Goal: Navigation & Orientation: Find specific page/section

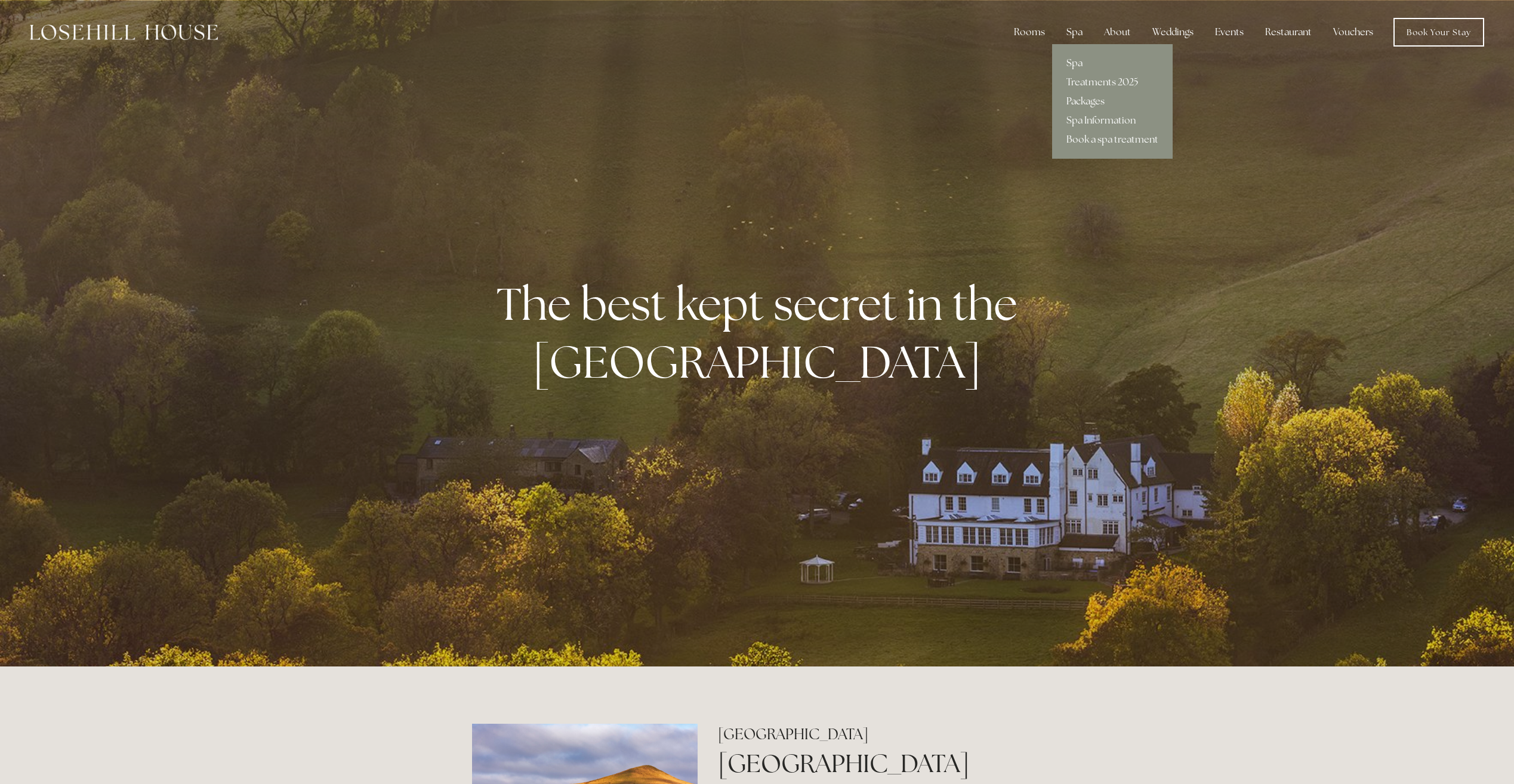
click at [1090, 104] on link "Packages" at bounding box center [1112, 101] width 120 height 19
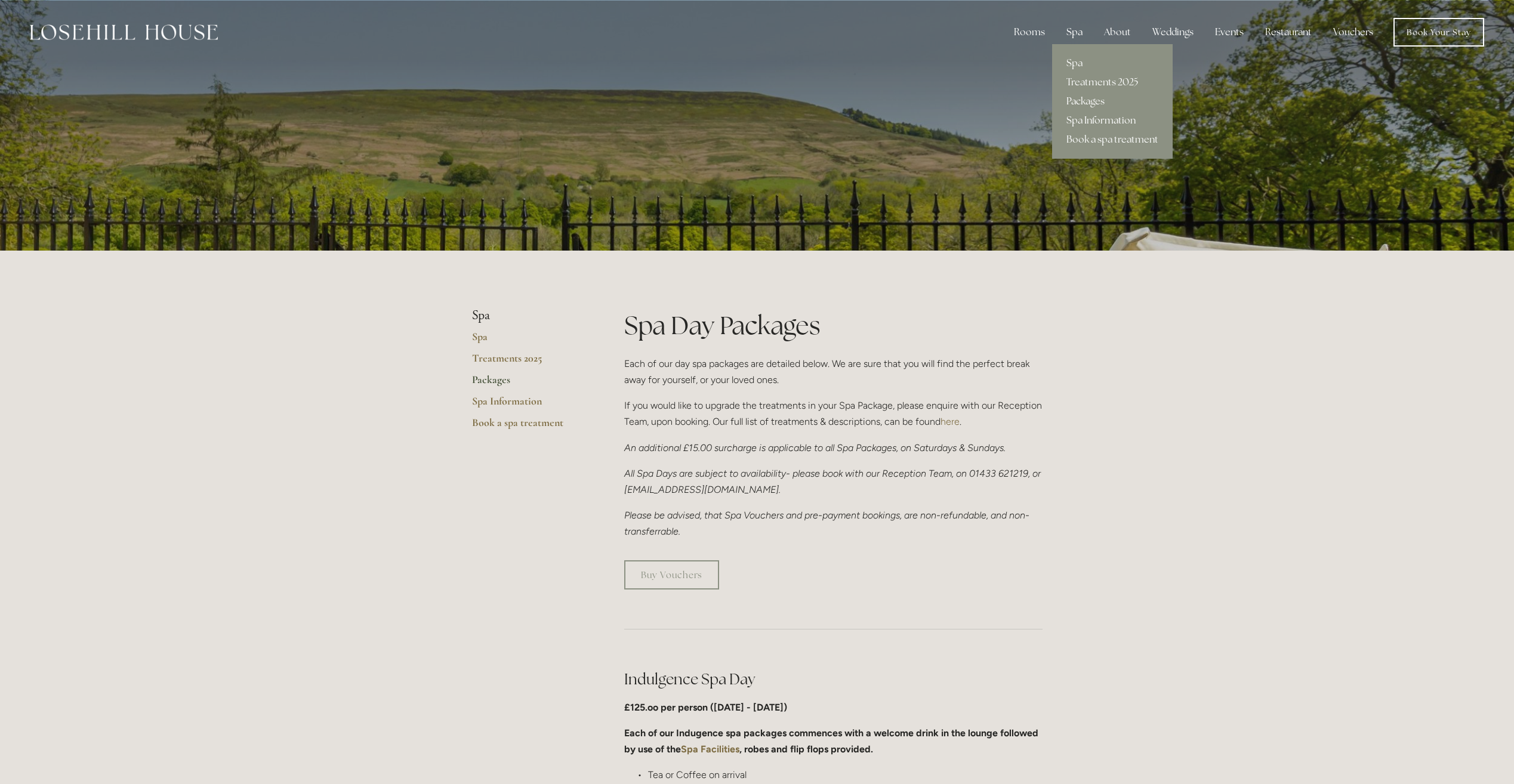
click at [1107, 116] on link "Spa Information" at bounding box center [1112, 120] width 120 height 19
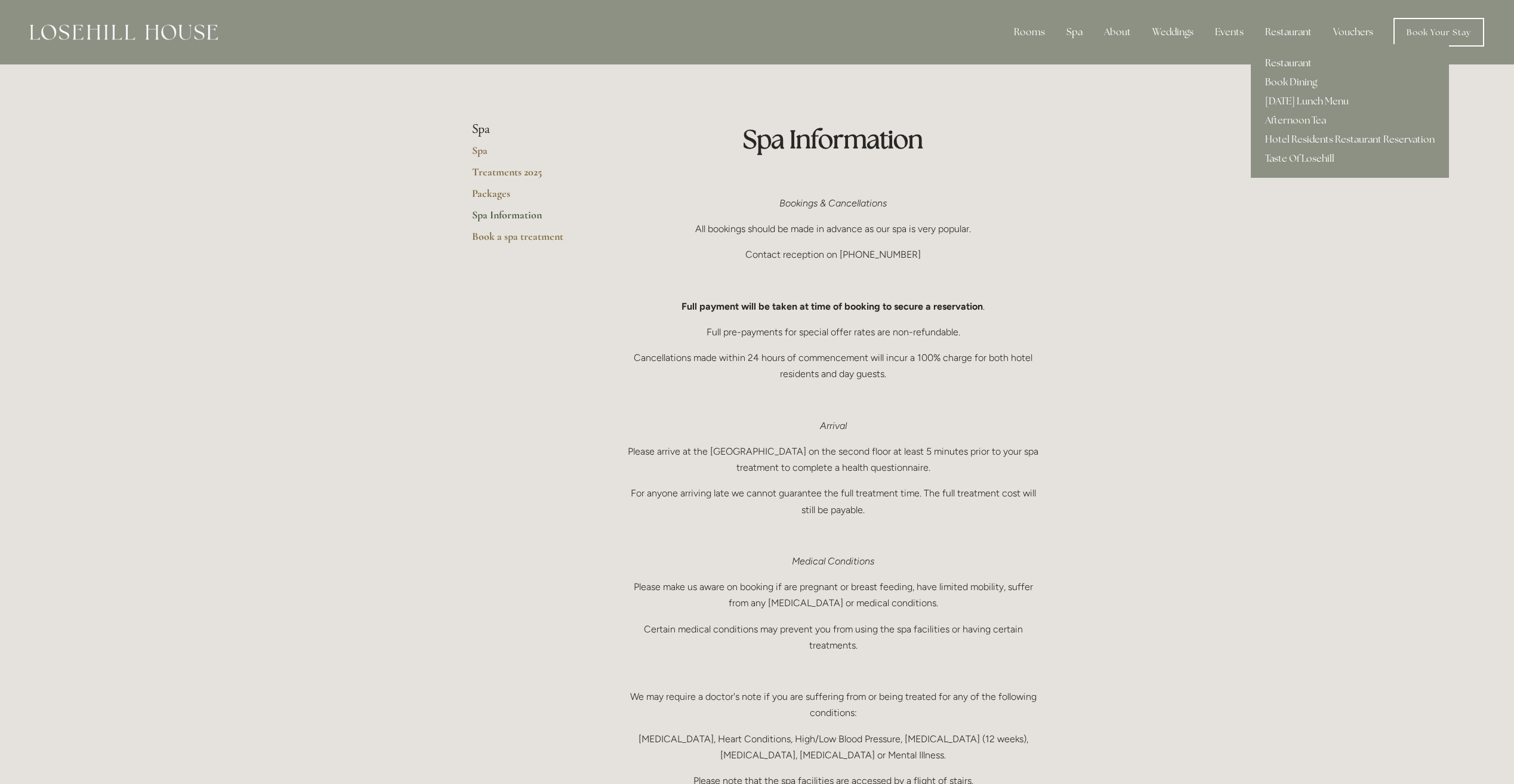
click at [1286, 59] on link "Restaurant" at bounding box center [1350, 63] width 198 height 19
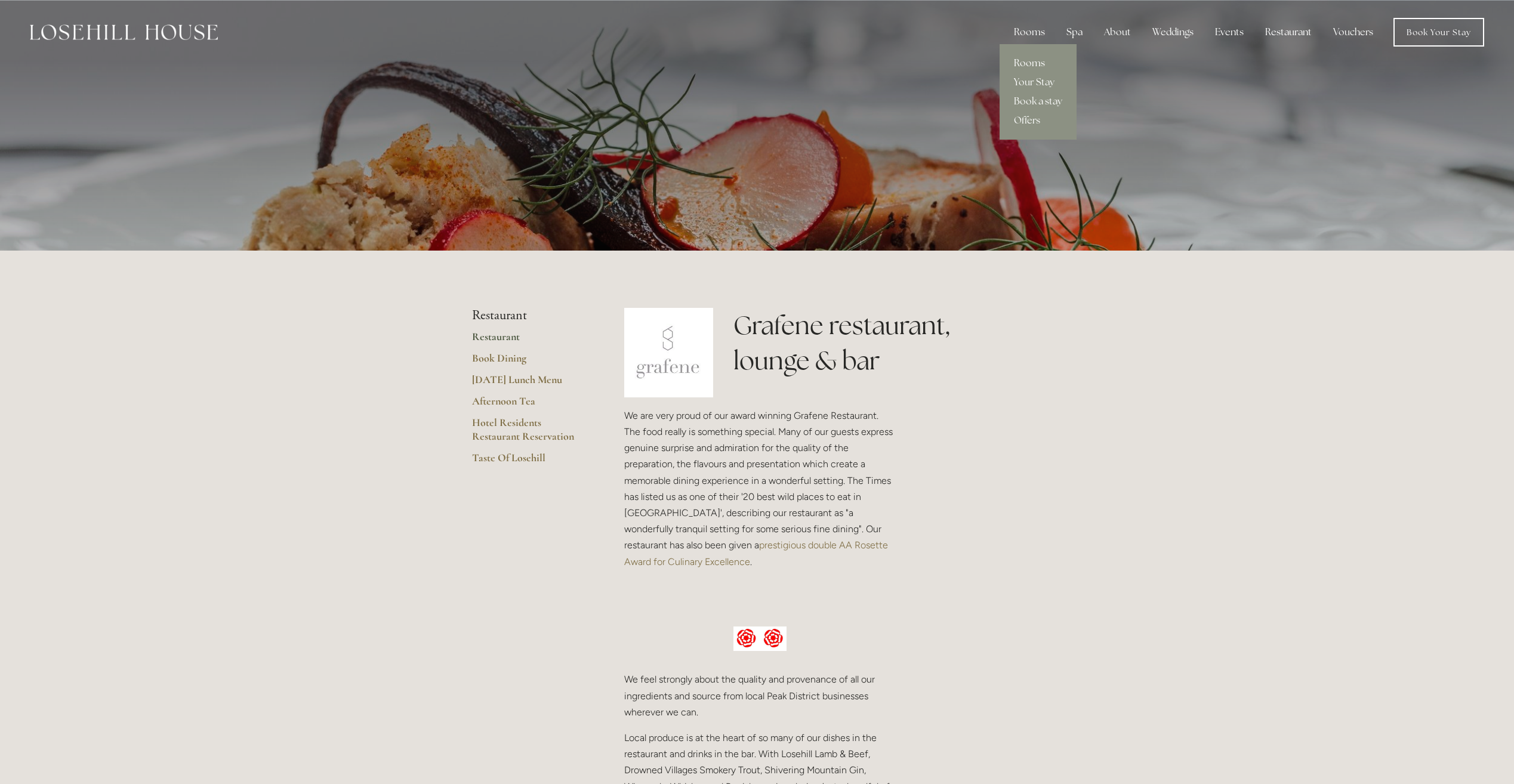
click at [1035, 62] on link "Rooms" at bounding box center [1038, 63] width 77 height 19
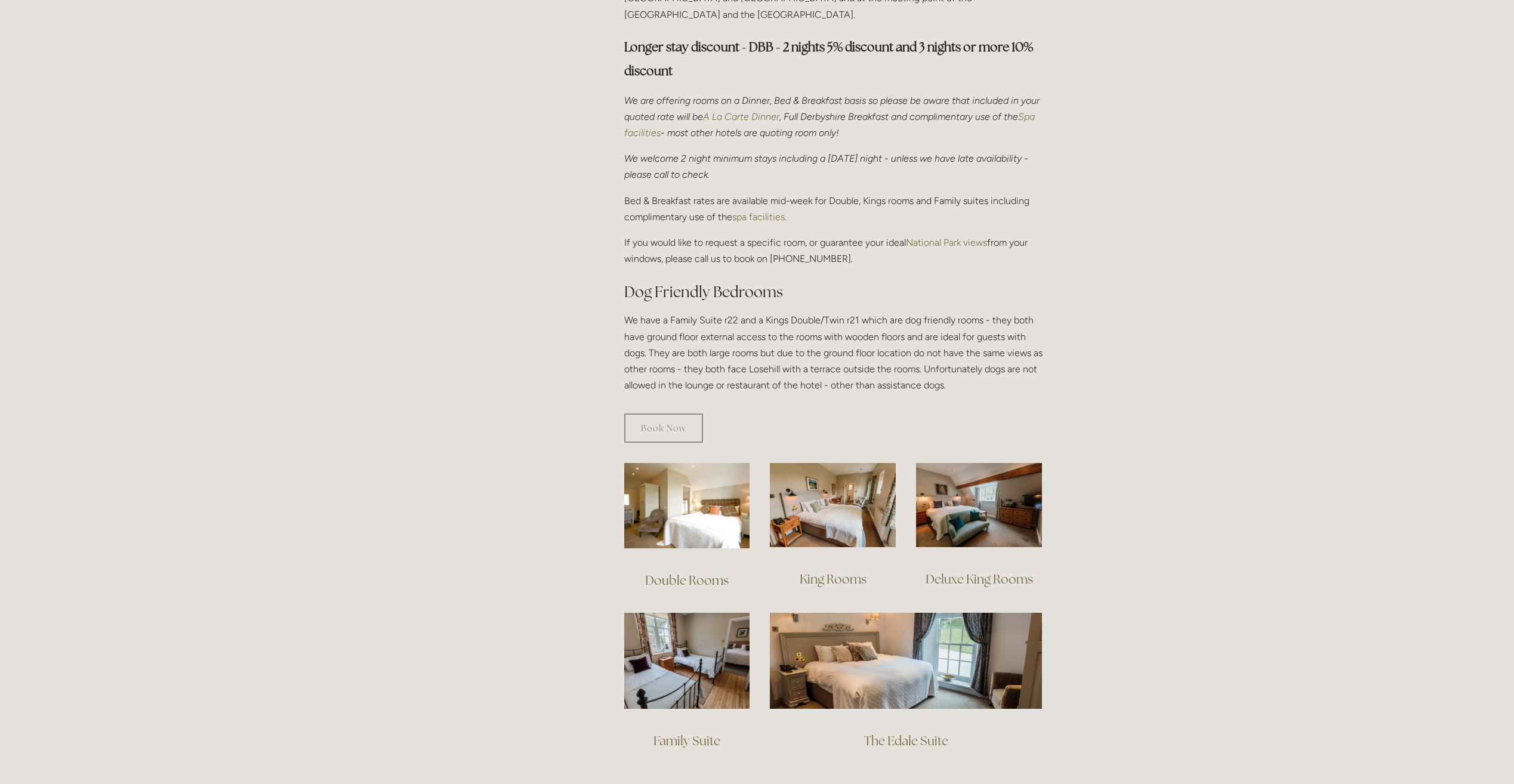
scroll to position [596, 0]
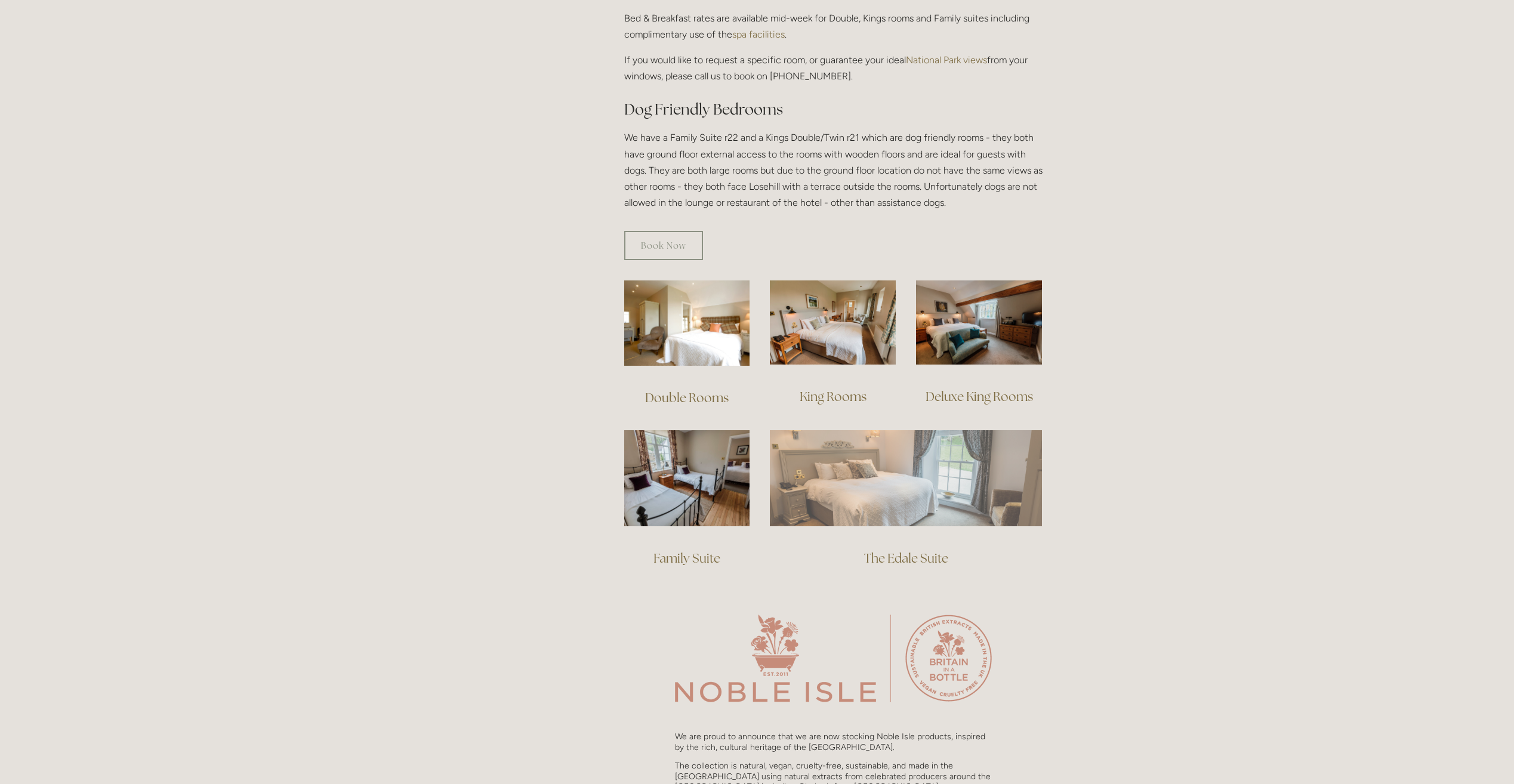
click at [885, 475] on img at bounding box center [905, 478] width 272 height 95
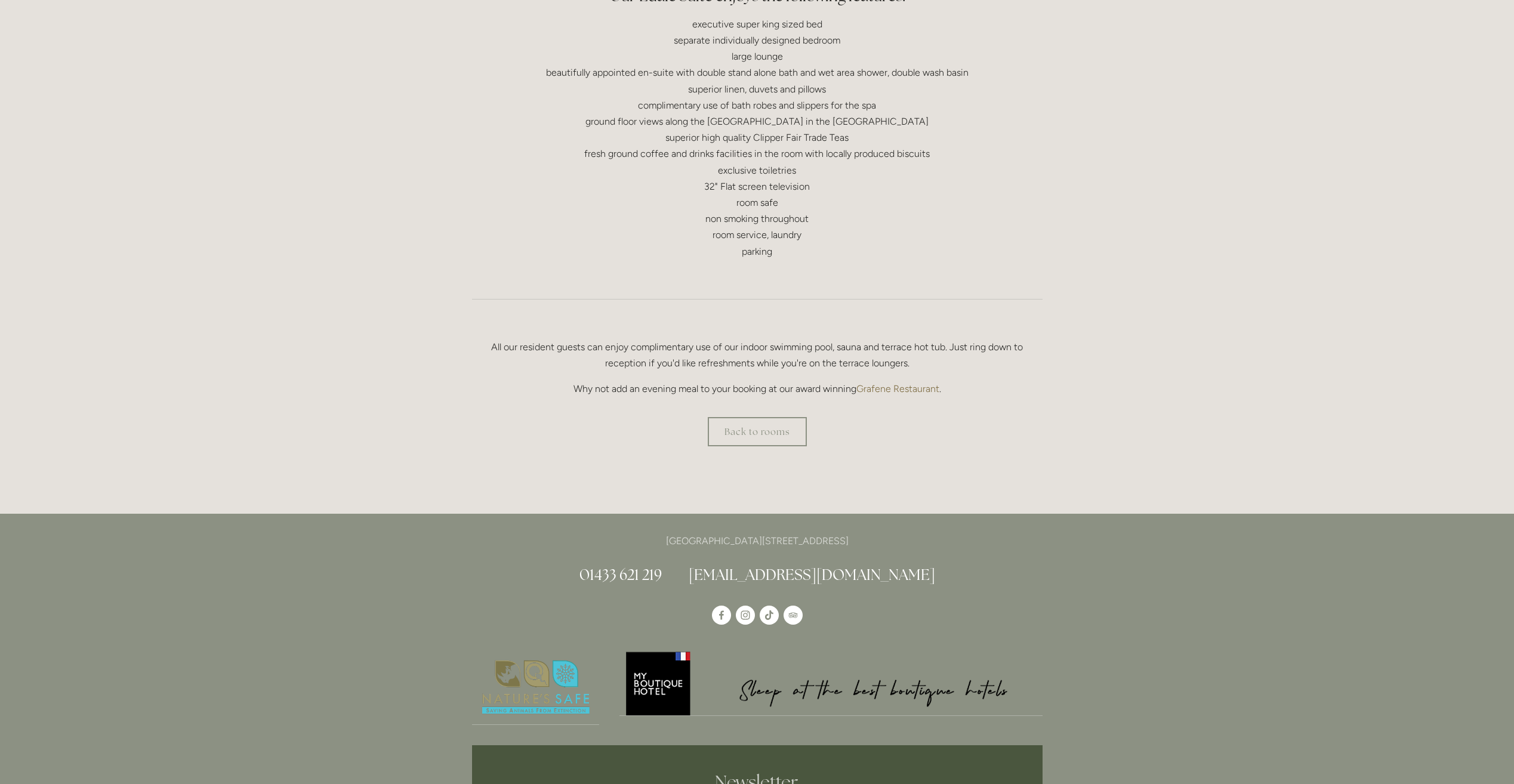
scroll to position [596, 0]
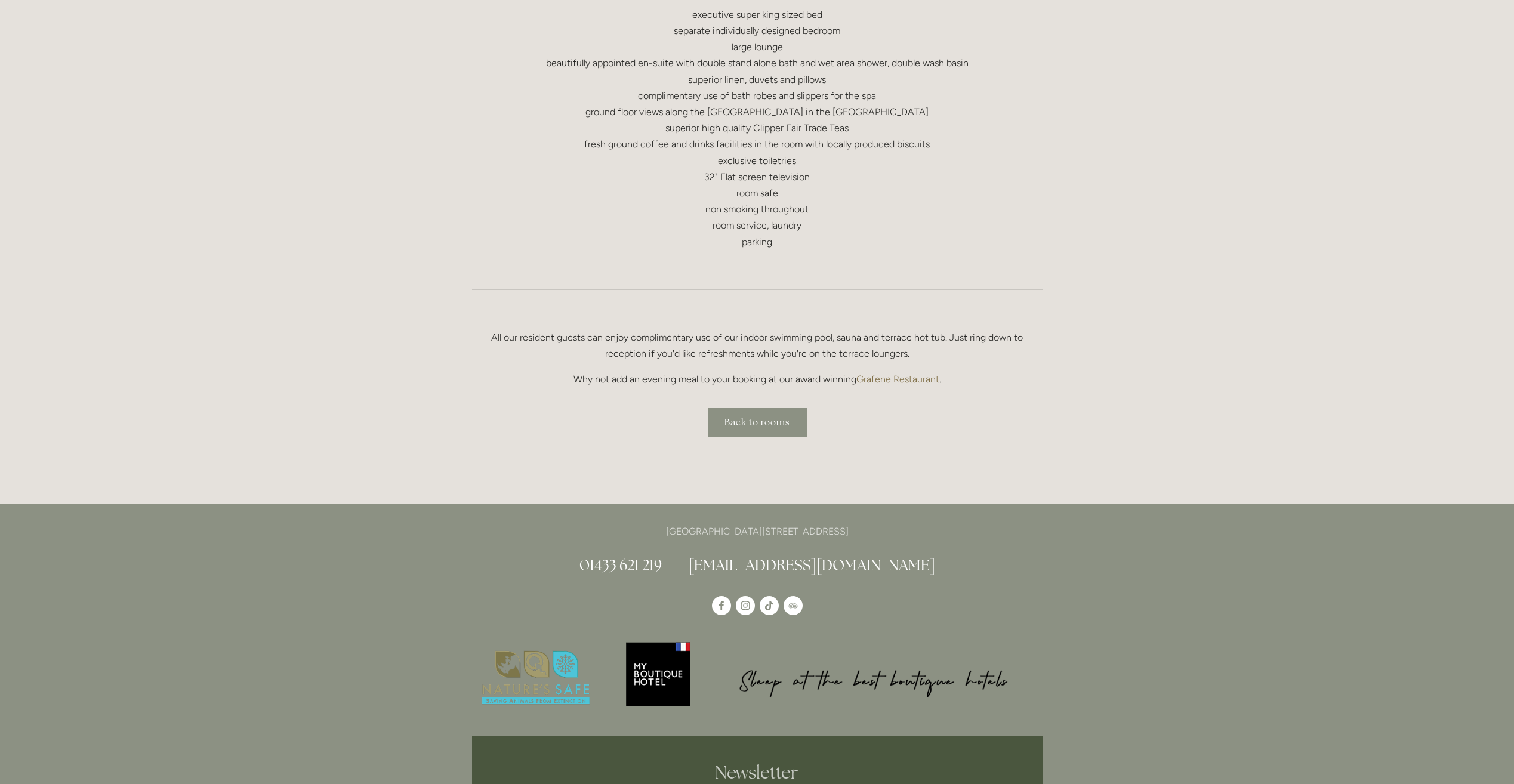
click at [779, 422] on link "Back to rooms" at bounding box center [757, 422] width 99 height 29
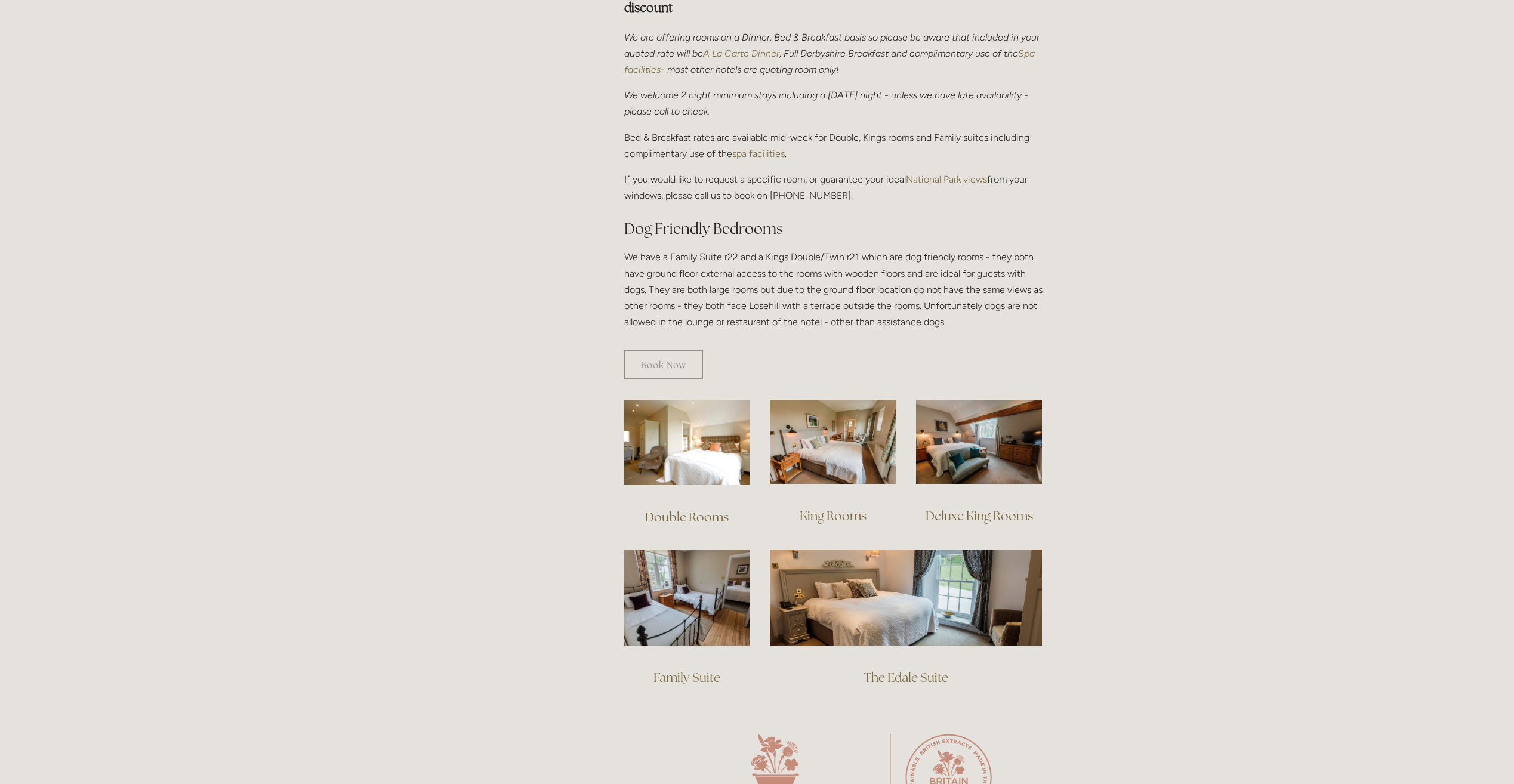
scroll to position [537, 0]
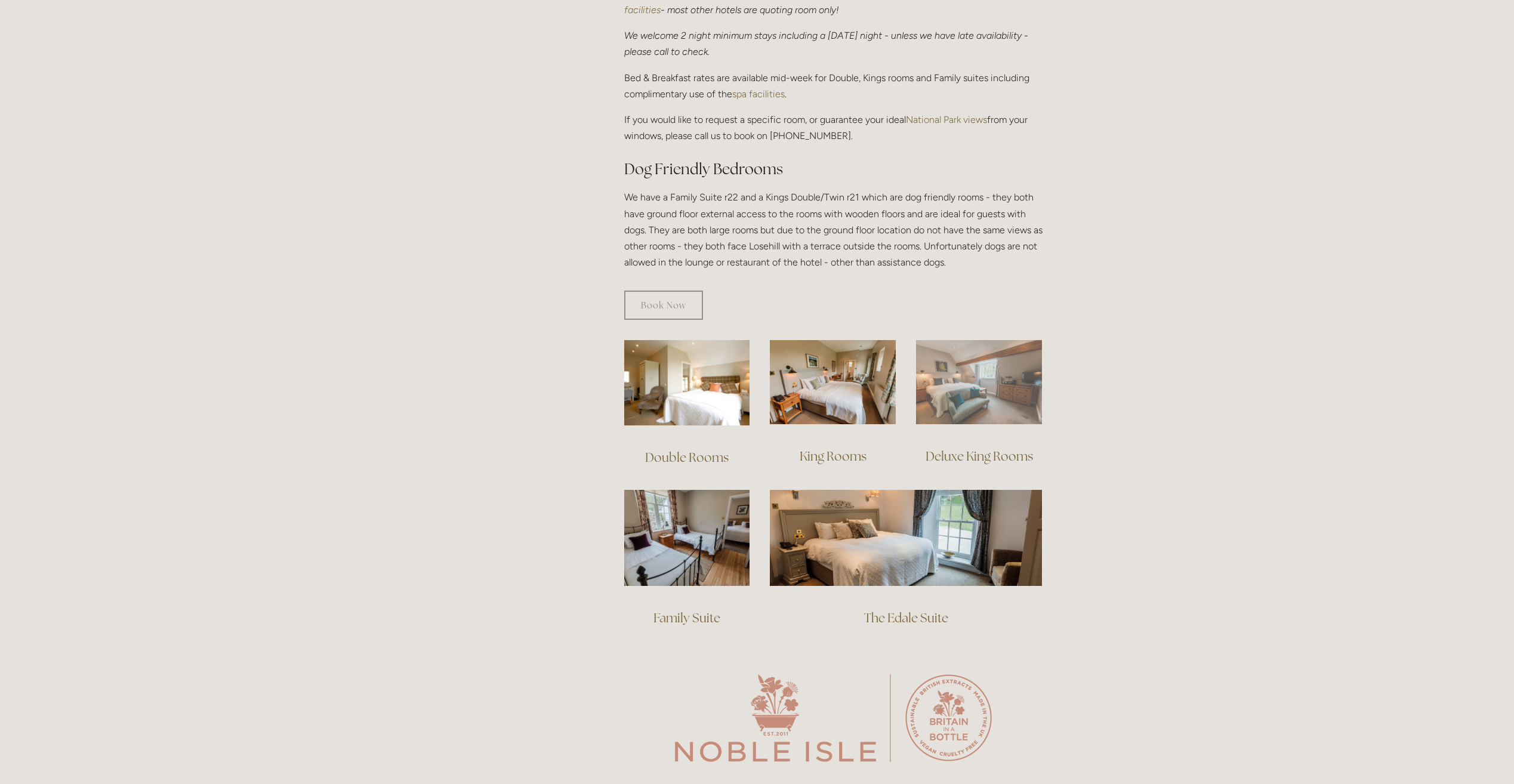
click at [988, 402] on img at bounding box center [979, 382] width 126 height 84
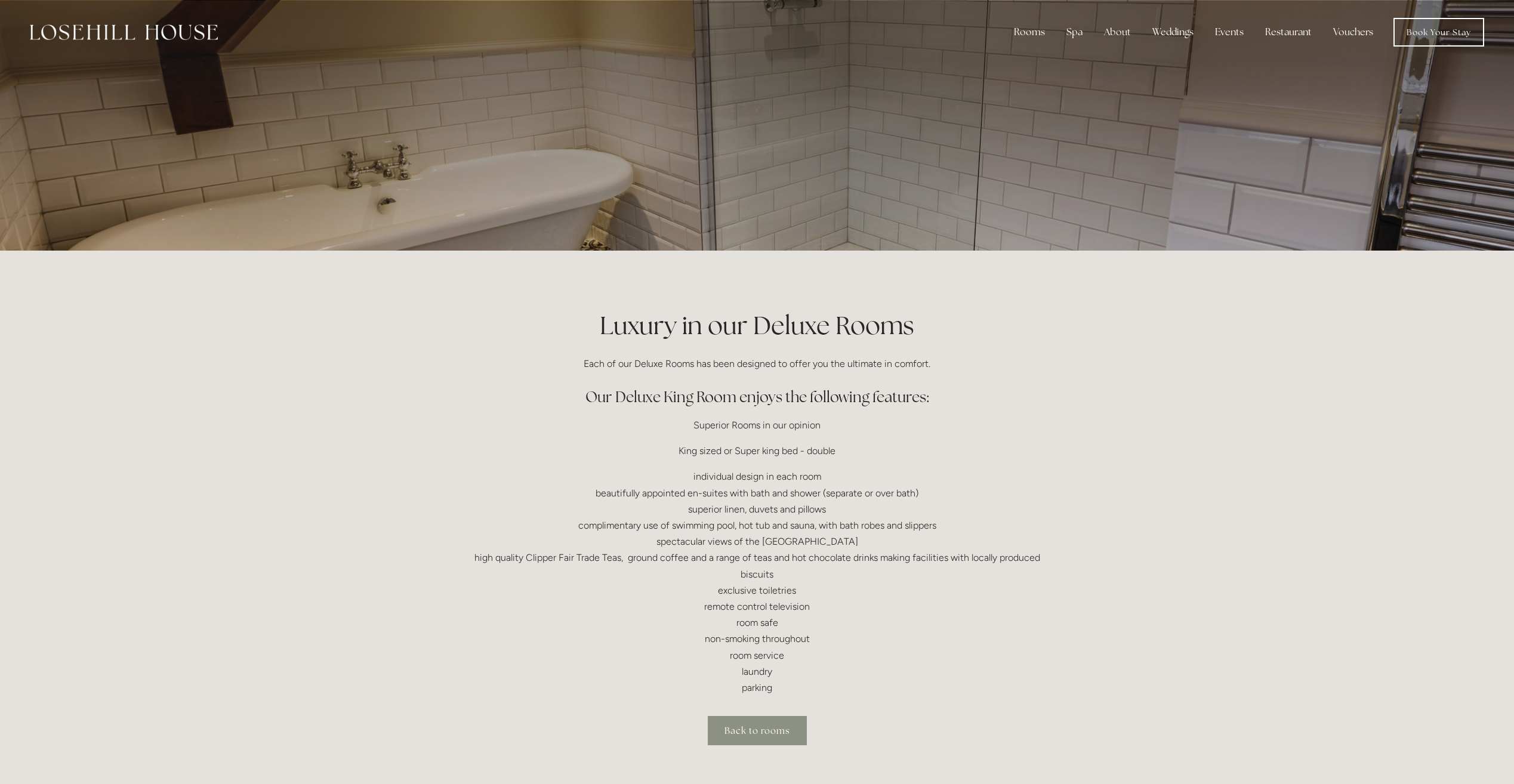
click at [764, 728] on link "Back to rooms" at bounding box center [757, 731] width 99 height 29
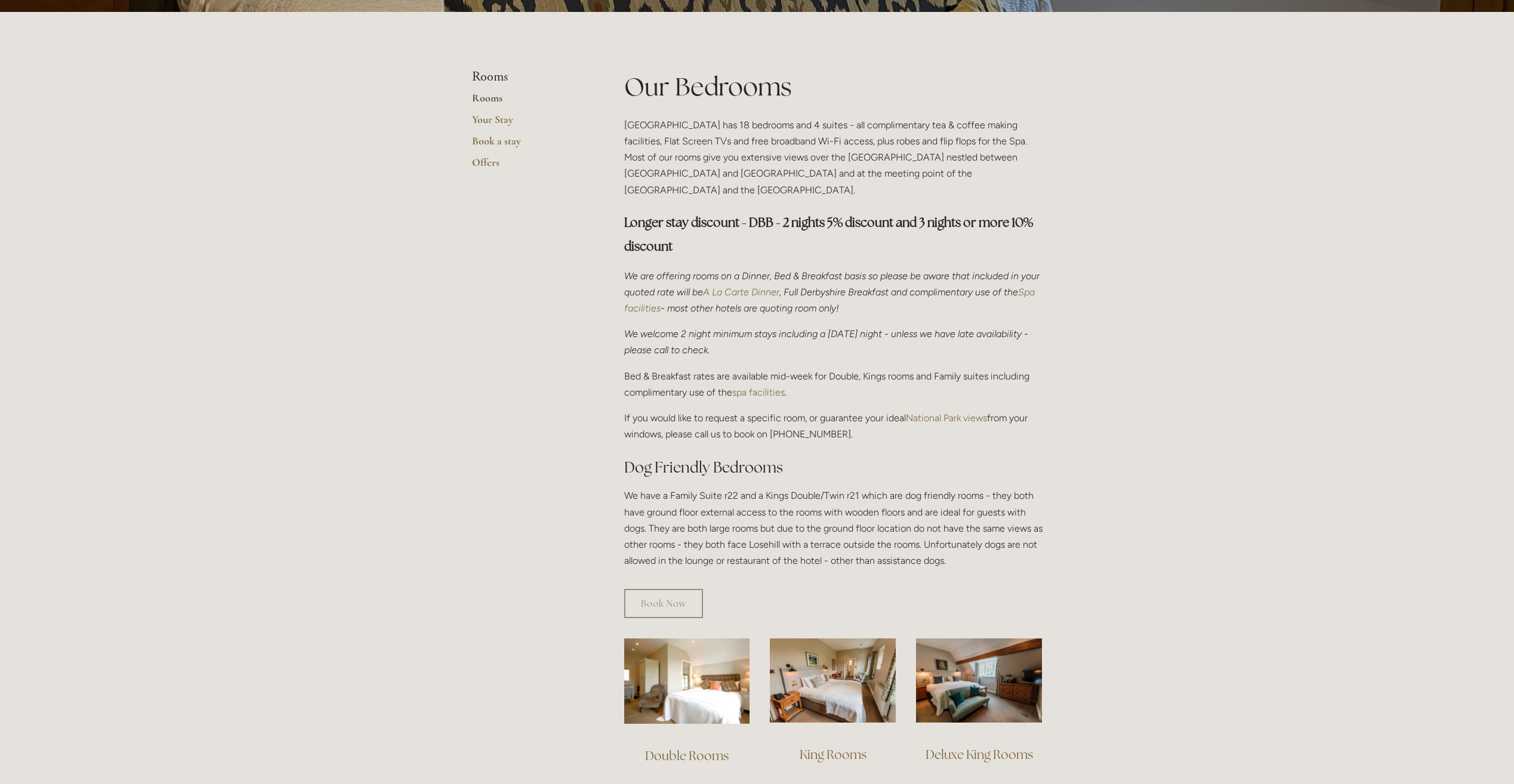
scroll to position [537, 0]
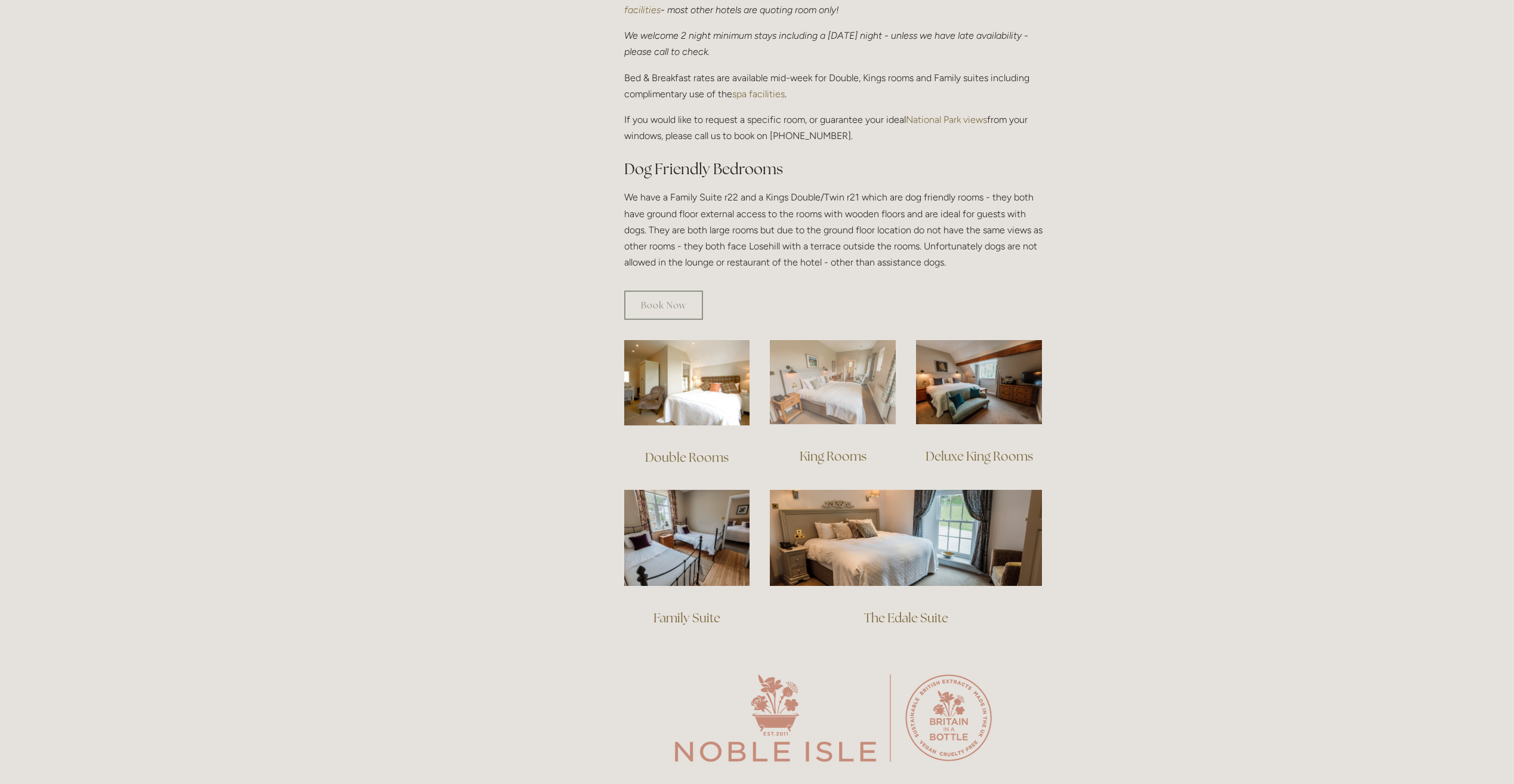
click at [831, 385] on img at bounding box center [832, 382] width 126 height 84
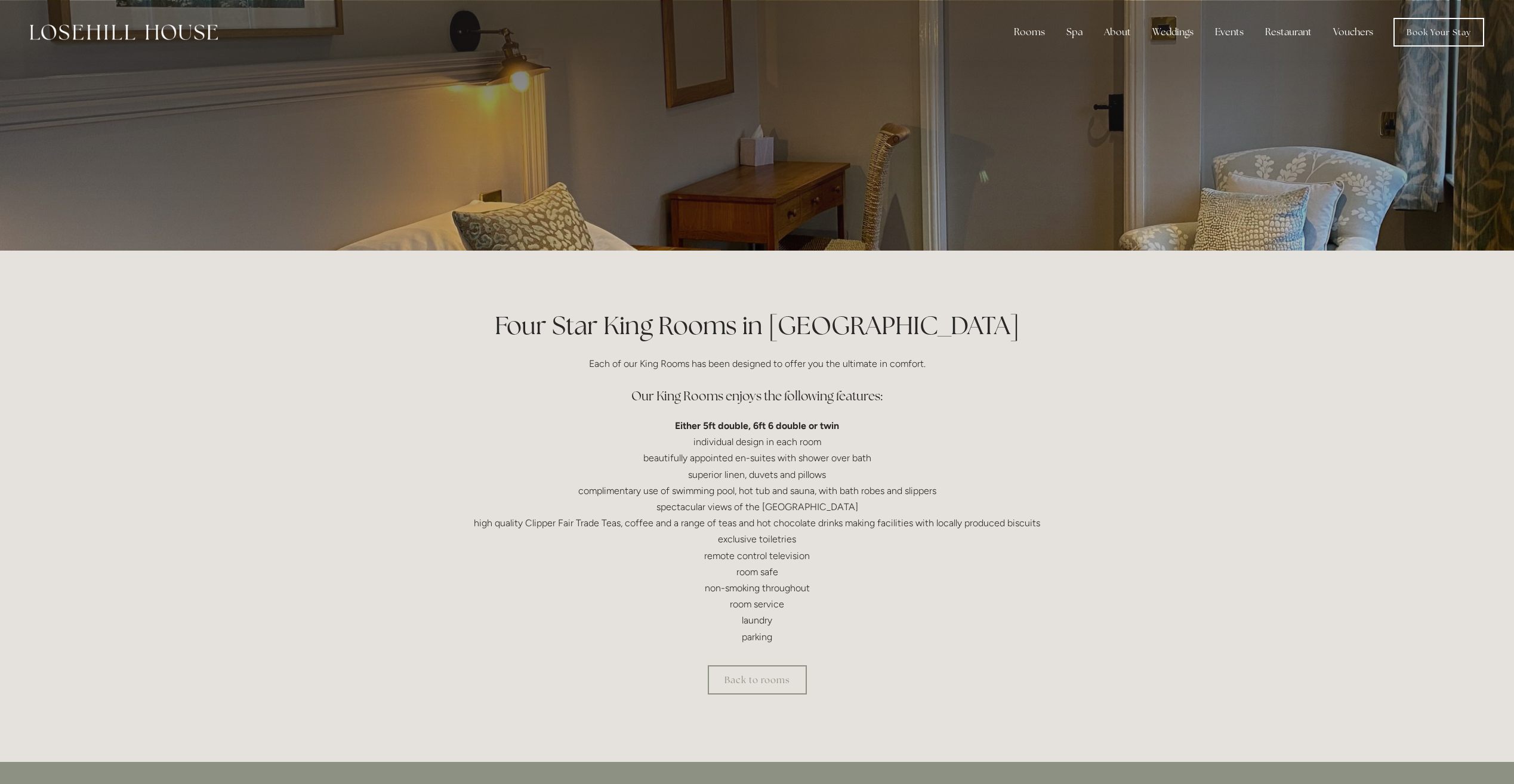
click at [838, 194] on div at bounding box center [757, 125] width 570 height 251
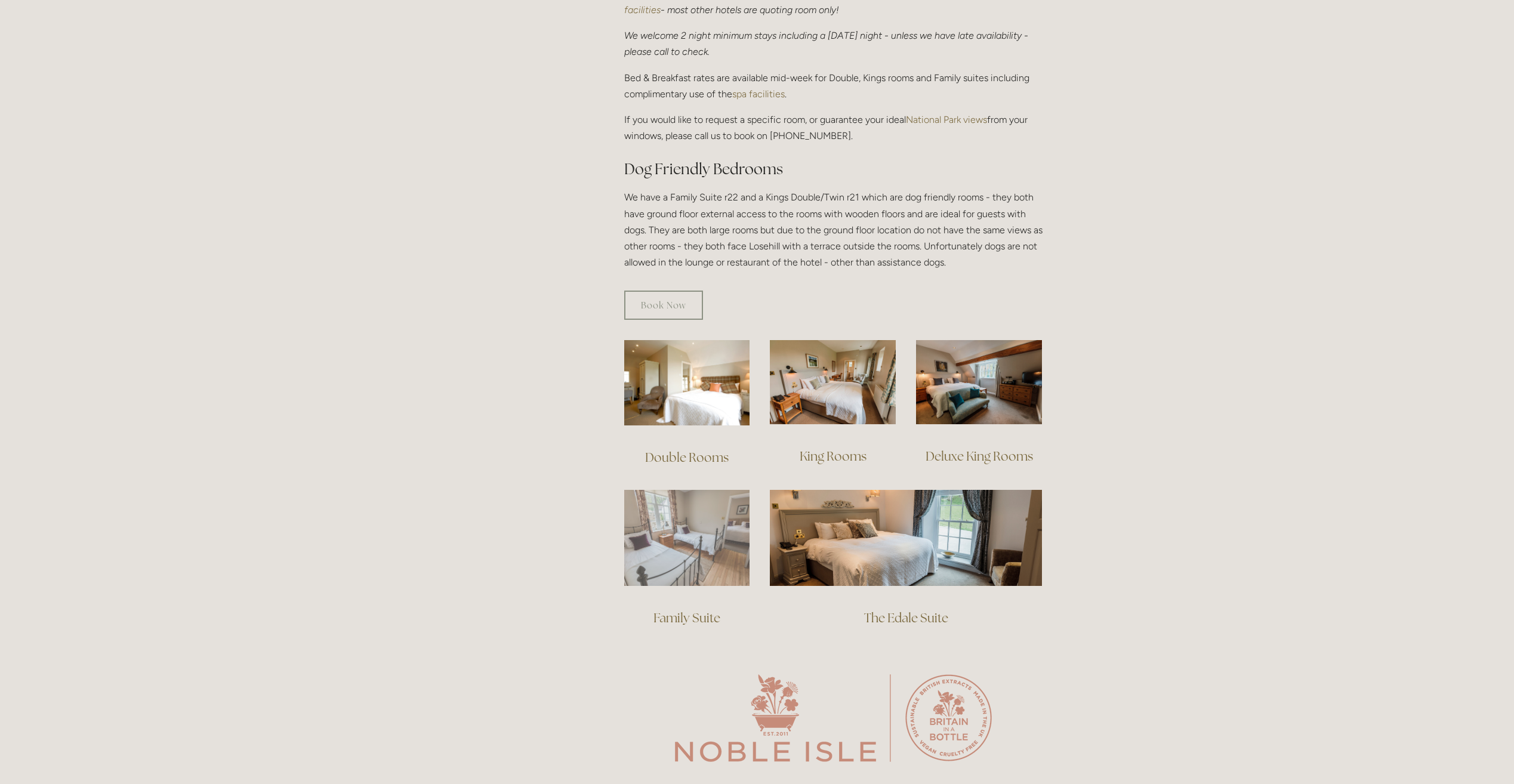
scroll to position [537, 0]
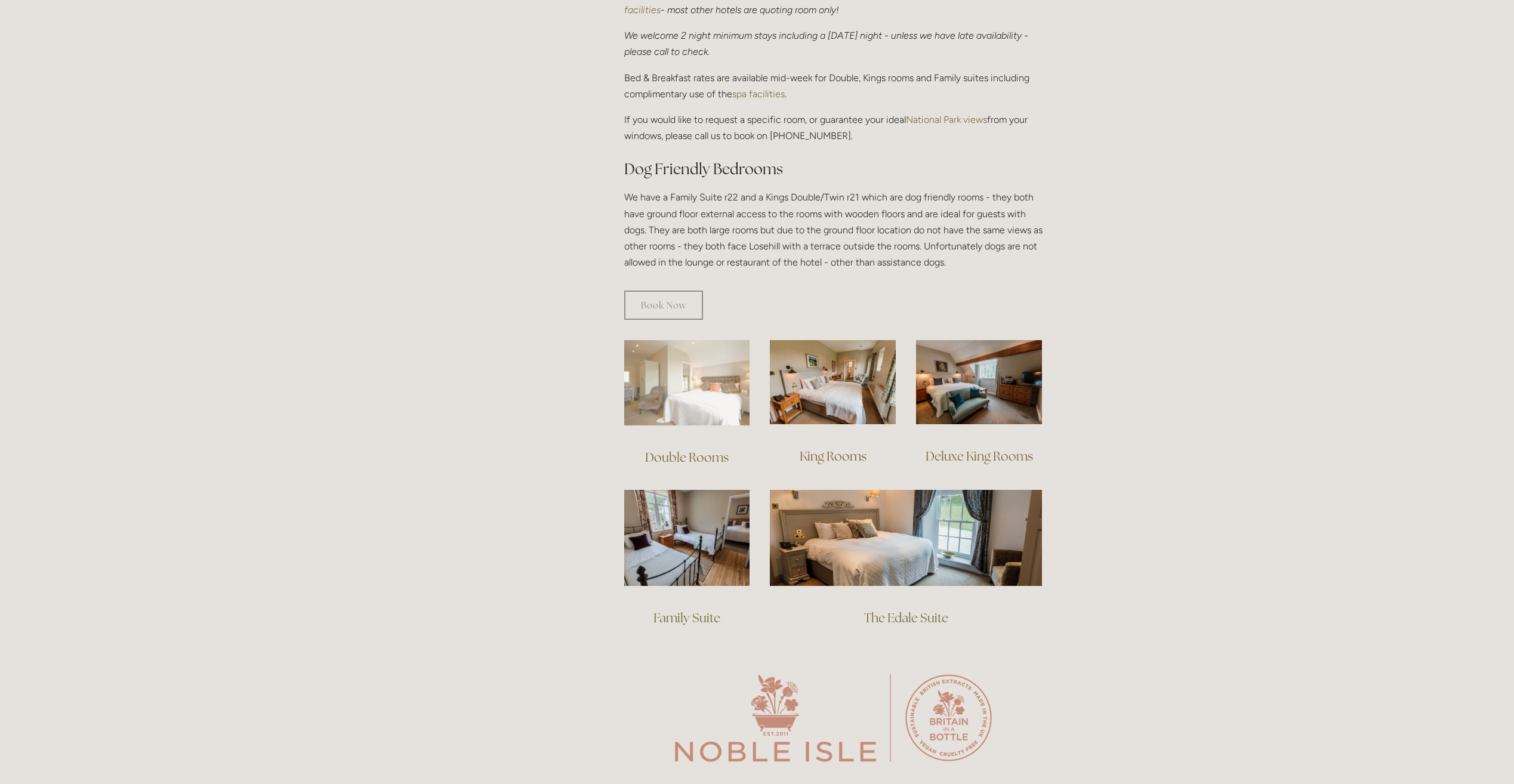
drag, startPoint x: 701, startPoint y: 339, endPoint x: 695, endPoint y: 343, distance: 7.2
click at [701, 340] on img at bounding box center [687, 382] width 126 height 85
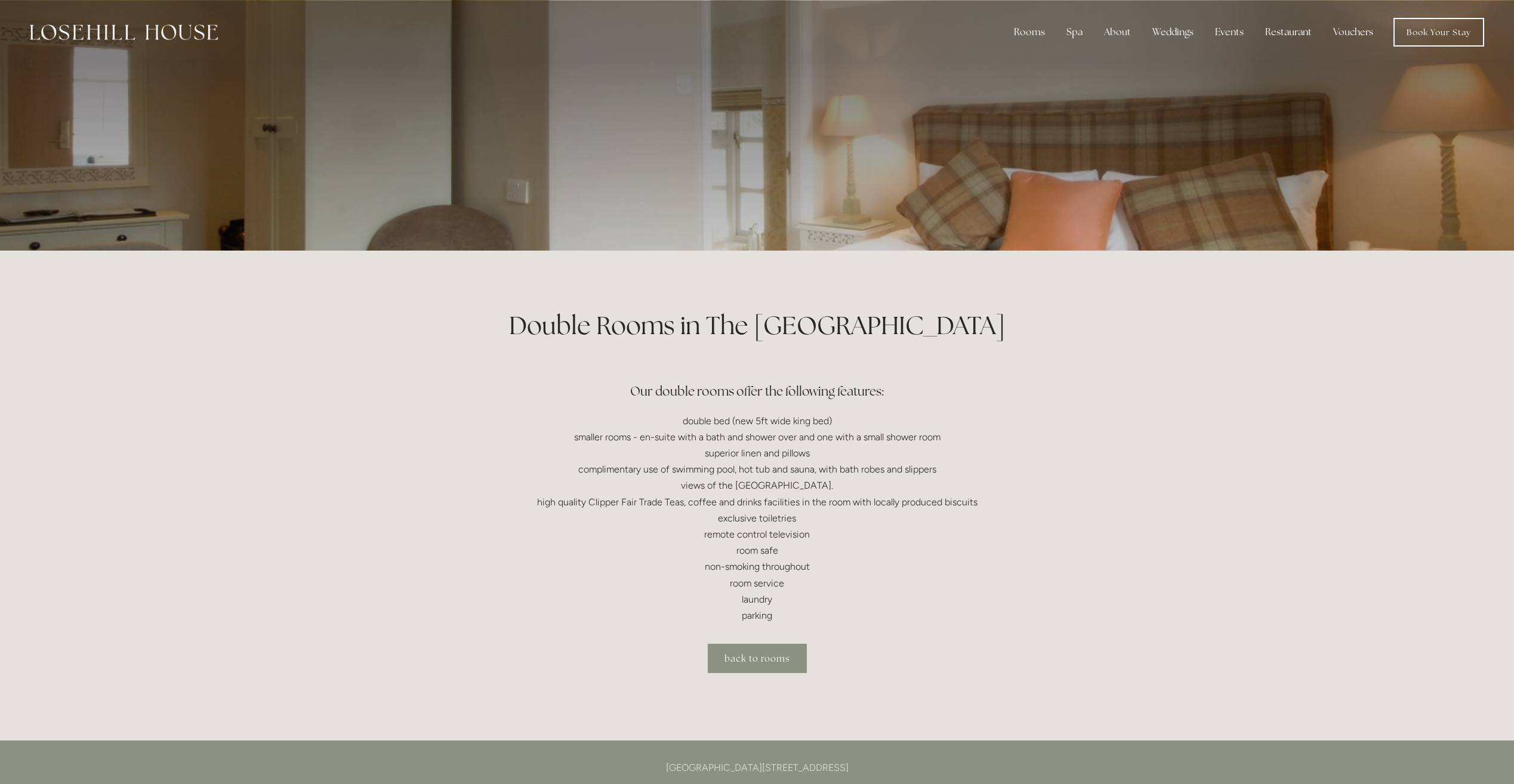
click at [780, 665] on link "back to rooms" at bounding box center [757, 659] width 99 height 29
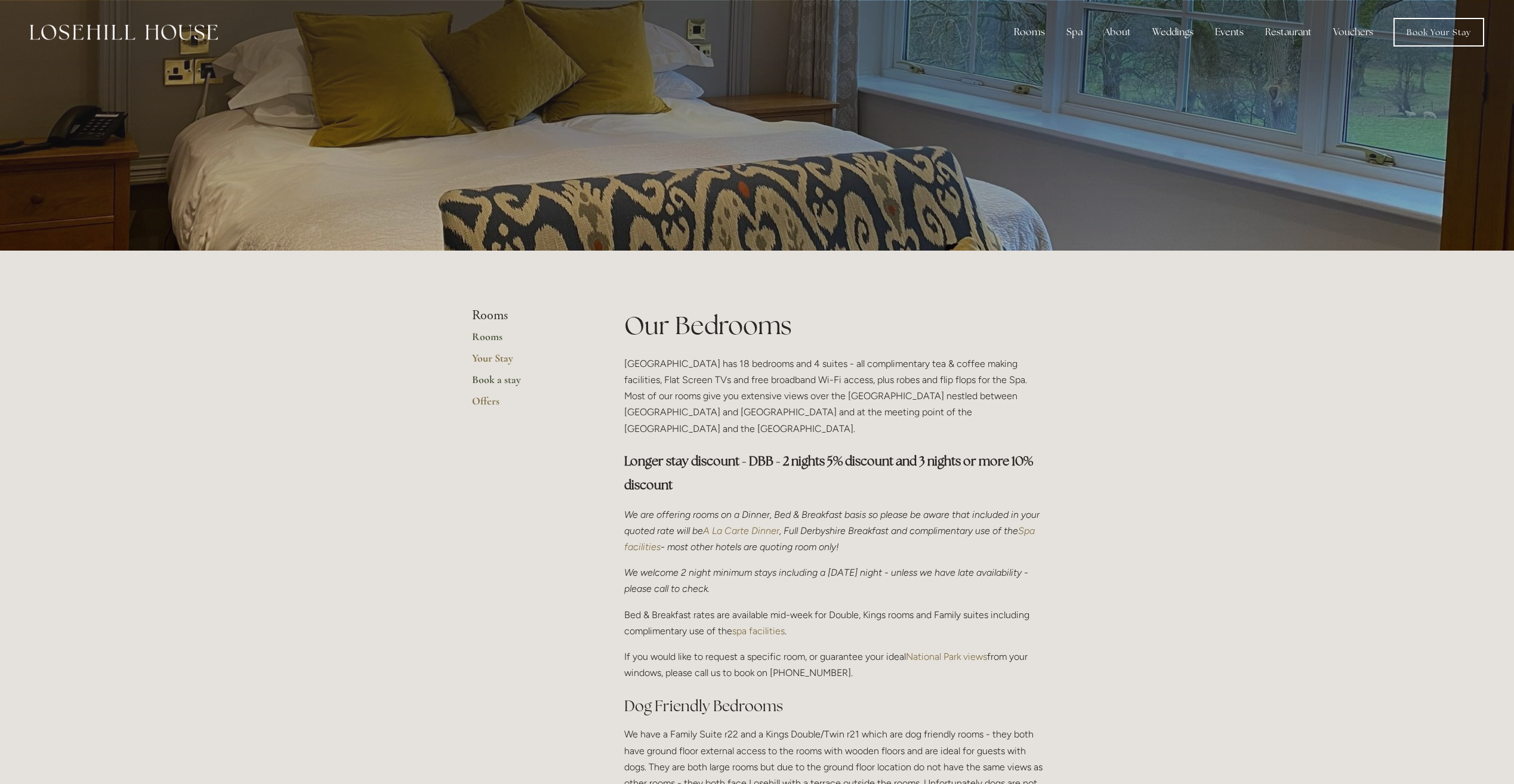
click at [501, 377] on link "Book a stay" at bounding box center [529, 383] width 114 height 21
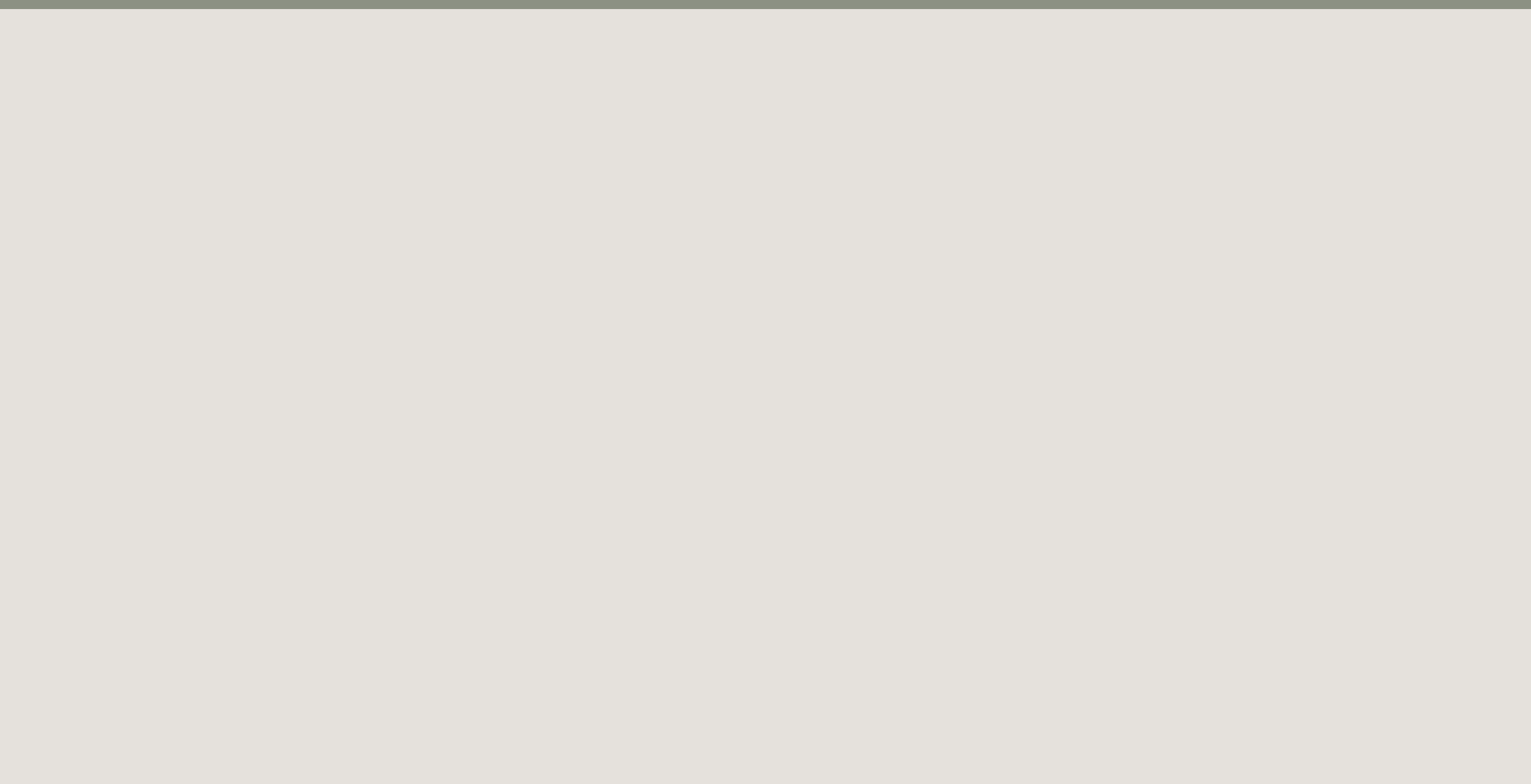
scroll to position [66, 0]
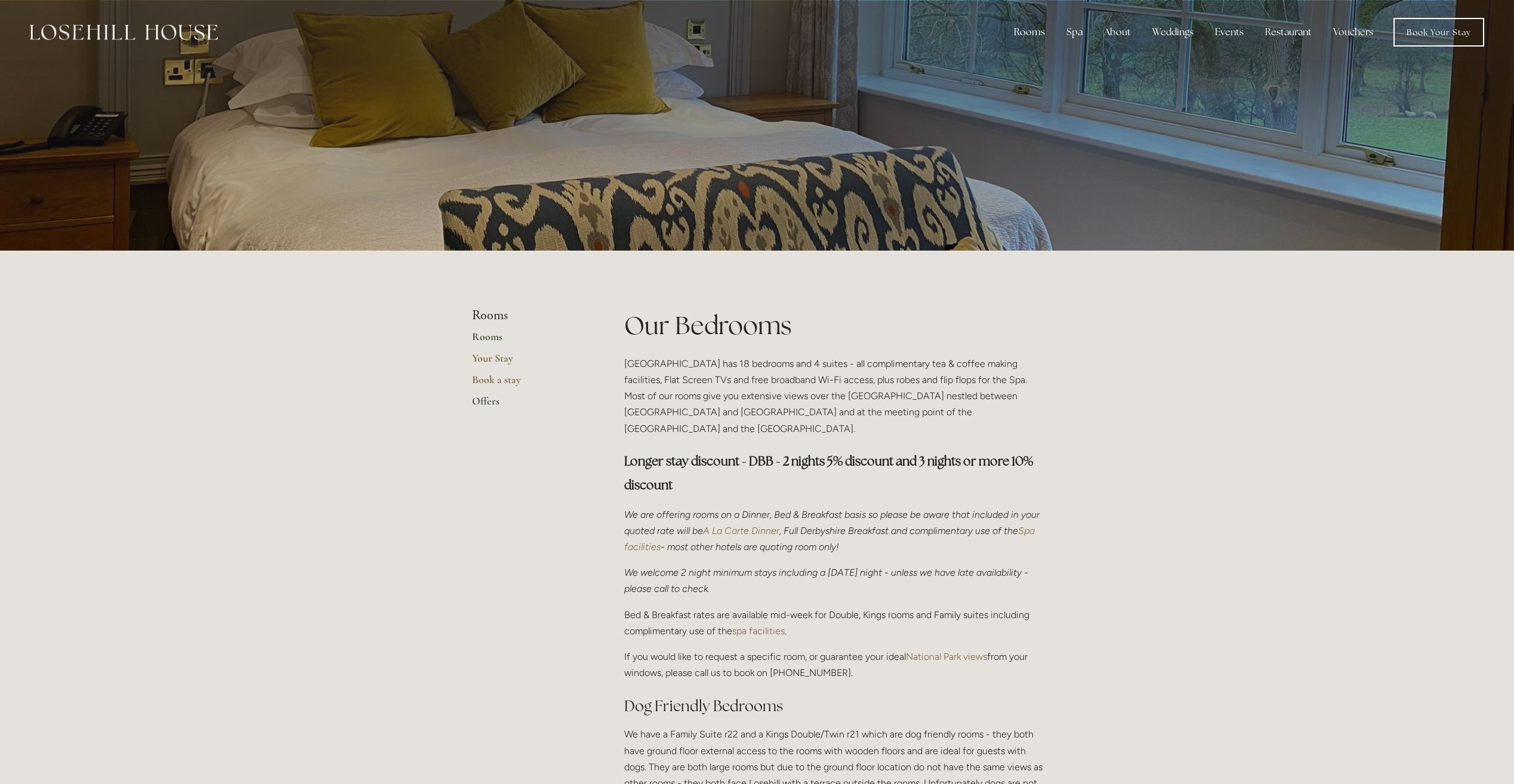
click at [481, 398] on link "Offers" at bounding box center [529, 404] width 114 height 21
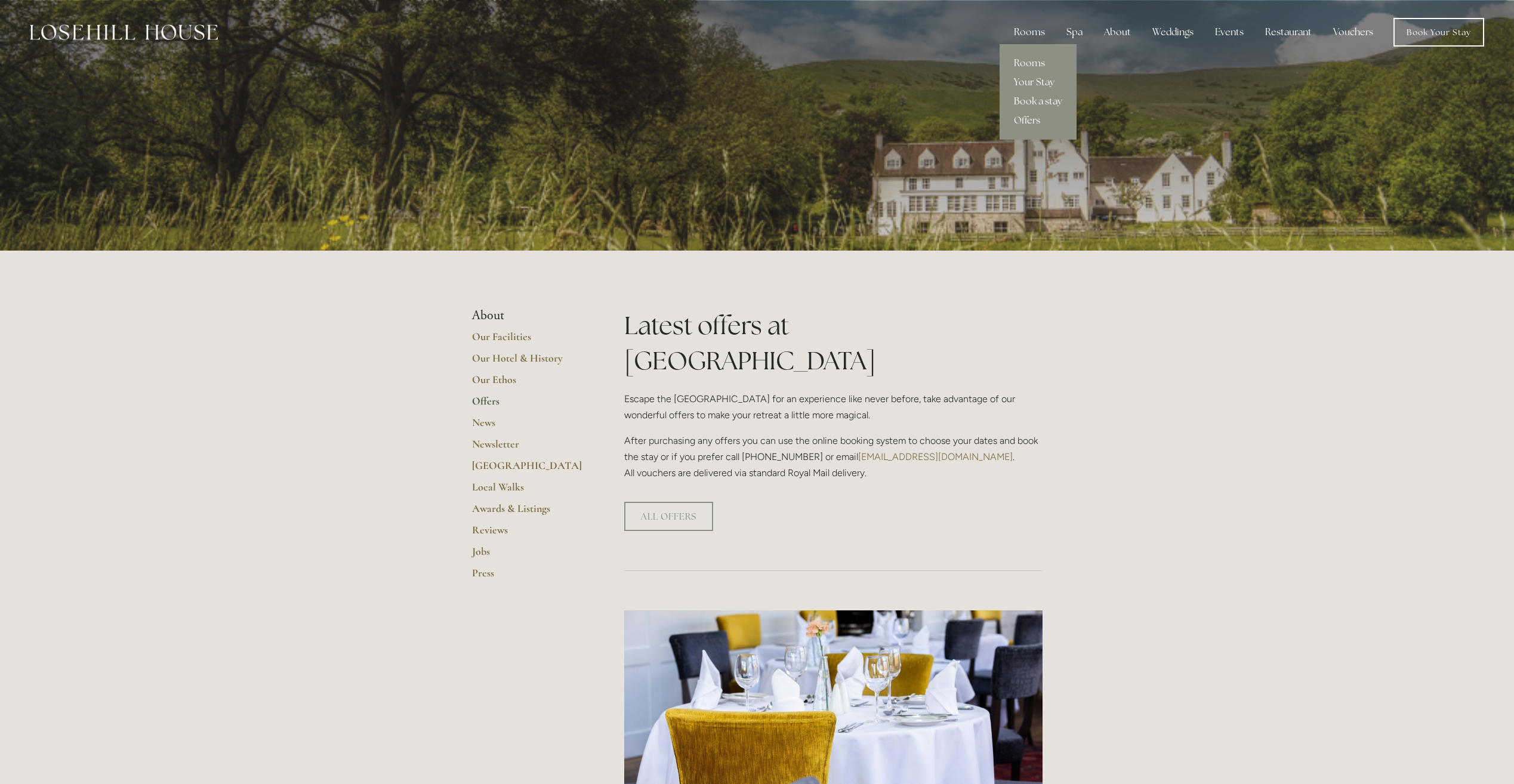
click at [1052, 104] on link "Book a stay" at bounding box center [1038, 101] width 77 height 19
